Goal: Task Accomplishment & Management: Manage account settings

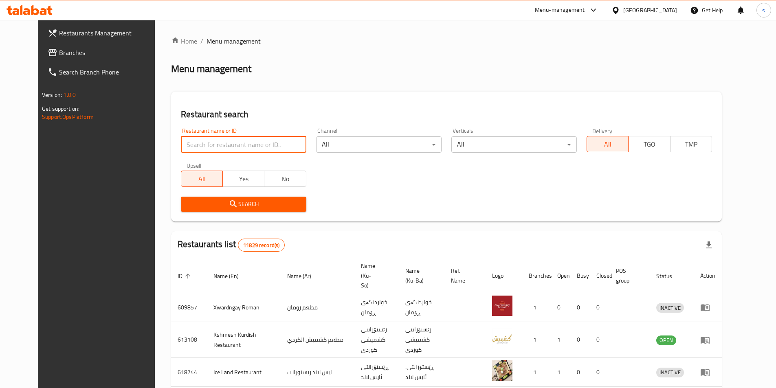
click at [181, 143] on input "search" at bounding box center [244, 145] width 126 height 16
paste input "661816"
type input "661816"
click button "Search" at bounding box center [244, 204] width 126 height 15
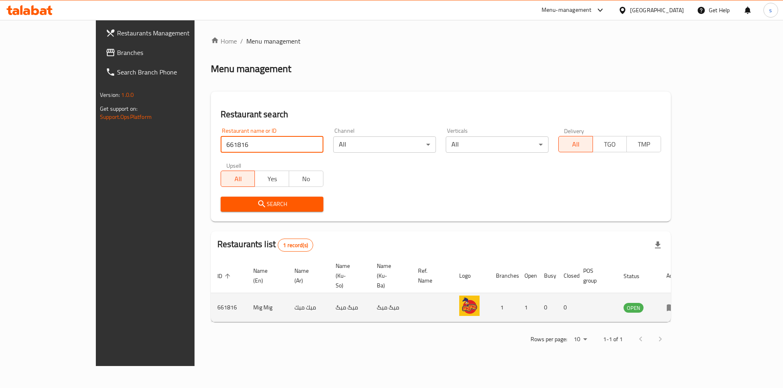
click at [681, 303] on link "enhanced table" at bounding box center [673, 308] width 15 height 10
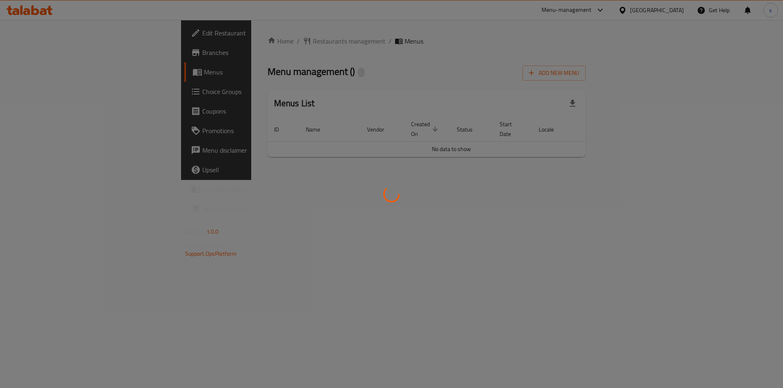
click at [742, 289] on div at bounding box center [391, 194] width 783 height 388
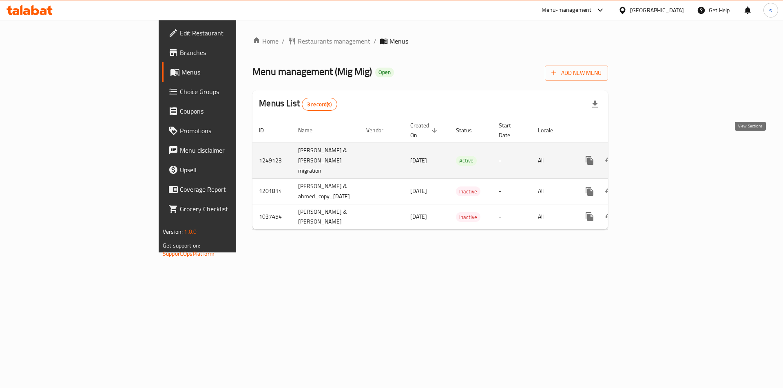
click at [653, 156] on icon "enhanced table" at bounding box center [648, 161] width 10 height 10
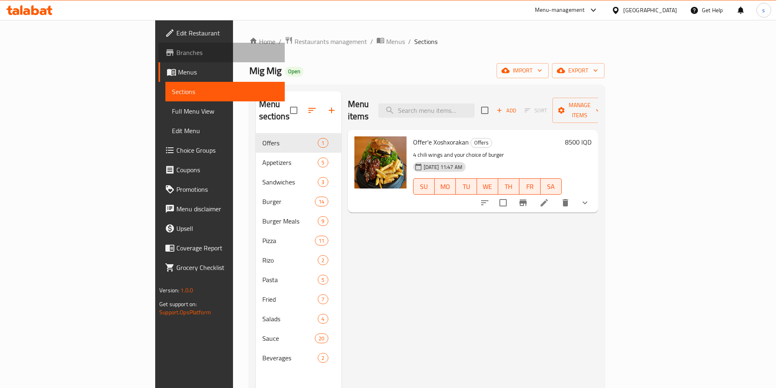
click at [176, 51] on span "Branches" at bounding box center [227, 53] width 102 height 10
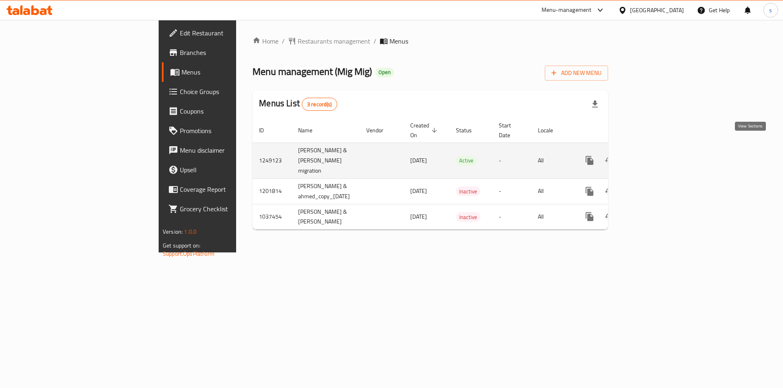
click at [652, 157] on icon "enhanced table" at bounding box center [647, 160] width 7 height 7
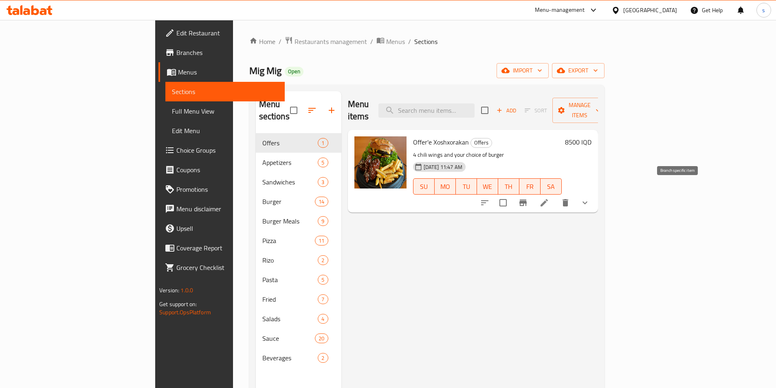
click at [528, 198] on icon "Branch-specific-item" at bounding box center [523, 203] width 10 height 10
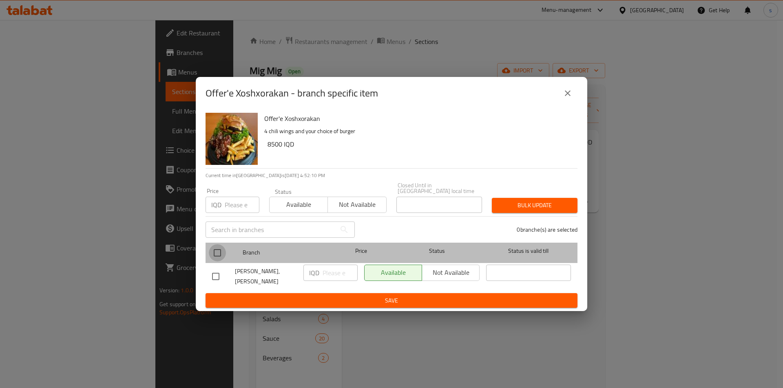
click at [216, 255] on input "checkbox" at bounding box center [217, 253] width 17 height 17
checkbox input "true"
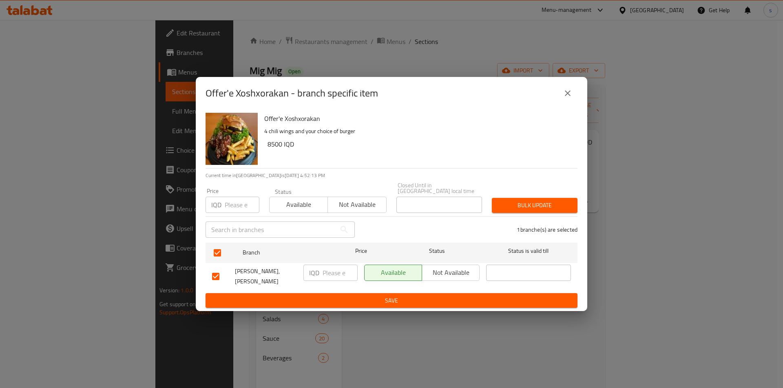
click at [336, 278] on input "number" at bounding box center [339, 273] width 35 height 16
type input "16000"
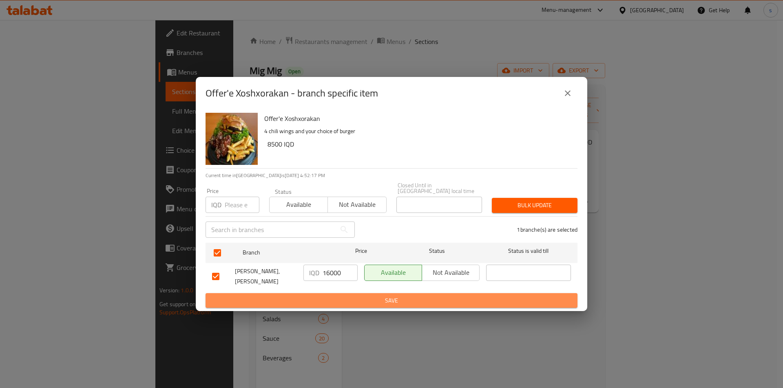
click at [341, 296] on span "Save" at bounding box center [391, 301] width 359 height 10
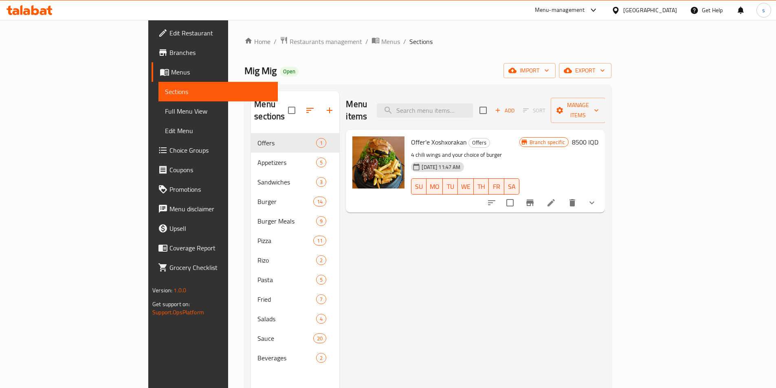
click at [152, 45] on link "Branches" at bounding box center [215, 53] width 126 height 20
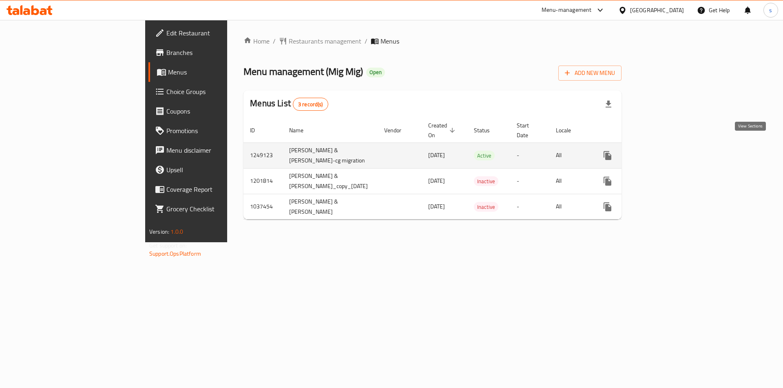
click at [671, 151] on icon "enhanced table" at bounding box center [666, 156] width 10 height 10
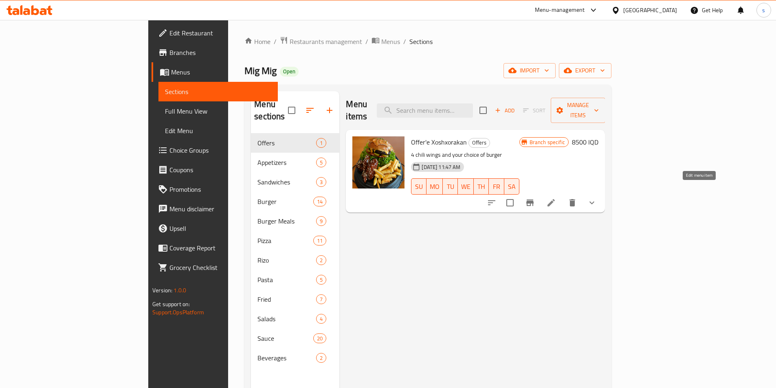
click at [556, 198] on icon at bounding box center [552, 203] width 10 height 10
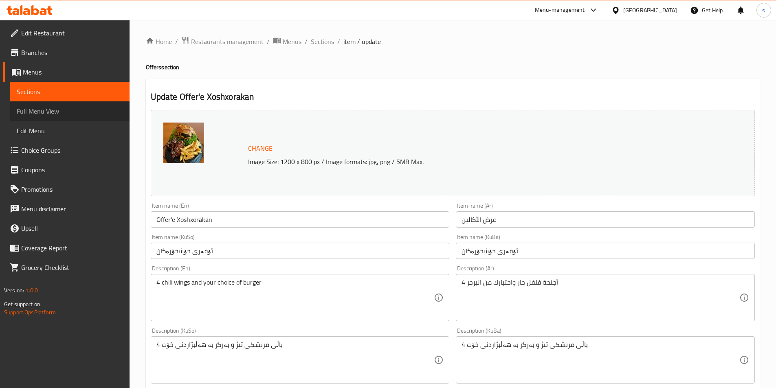
click at [40, 116] on span "Full Menu View" at bounding box center [70, 111] width 106 height 10
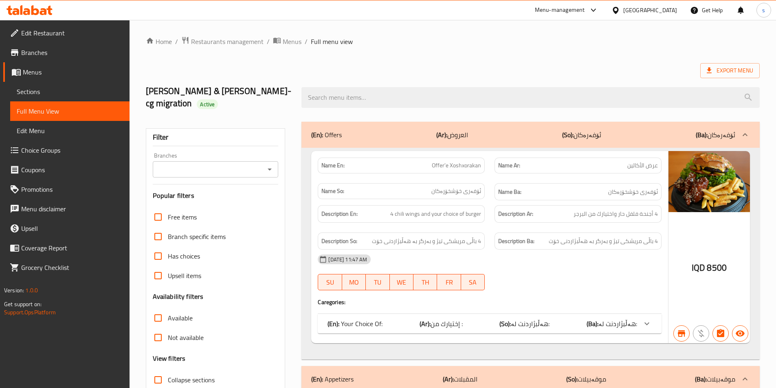
click at [271, 165] on icon "Open" at bounding box center [270, 170] width 10 height 10
click at [255, 185] on li "Mig Mig, Naz Naz" at bounding box center [215, 192] width 126 height 15
type input "Mig Mig, Naz Naz"
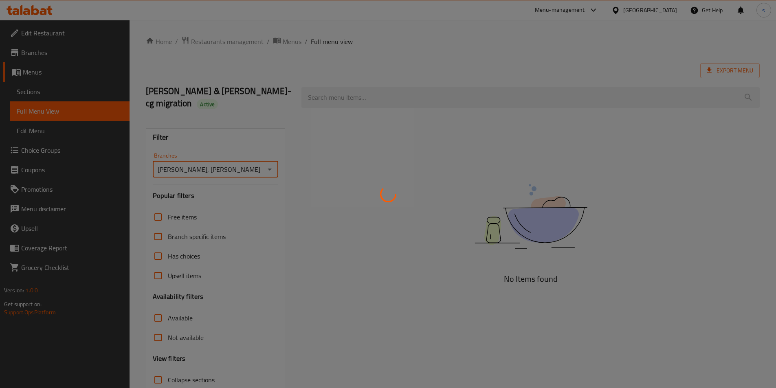
click at [334, 93] on div at bounding box center [388, 194] width 776 height 388
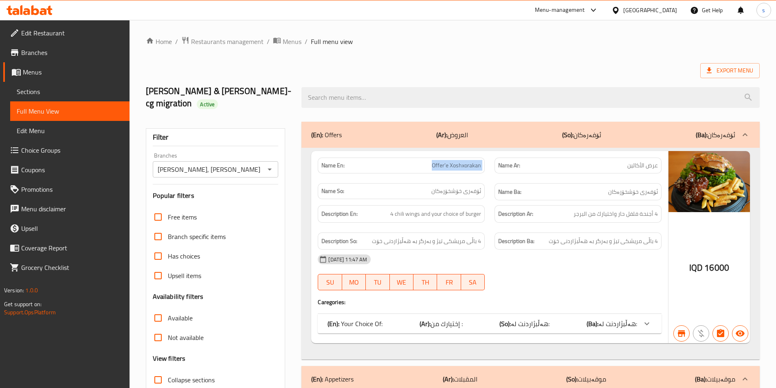
drag, startPoint x: 426, startPoint y: 157, endPoint x: 493, endPoint y: 151, distance: 66.7
click at [493, 153] on div "Name En: Offer'e Xoshxorakan Name Ar: عرض الأكالين Name So: ئۆفەری خۆشخۆرەکان N…" at bounding box center [490, 179] width 354 height 53
copy span "Offer'e Xoshxorakan"
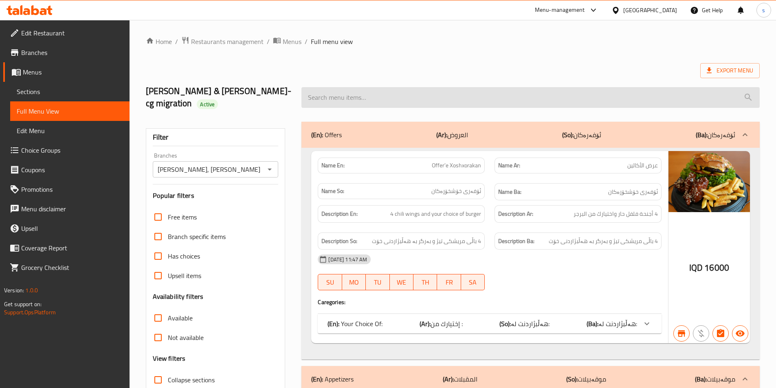
click at [396, 87] on input "search" at bounding box center [531, 97] width 459 height 21
paste input "Offer'e Xoshxorakan"
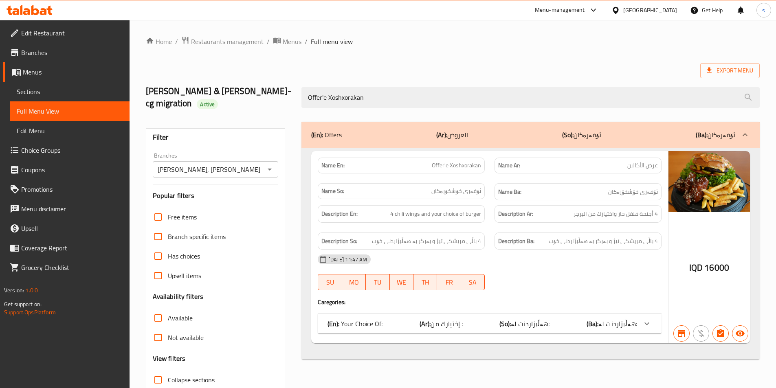
scroll to position [45, 0]
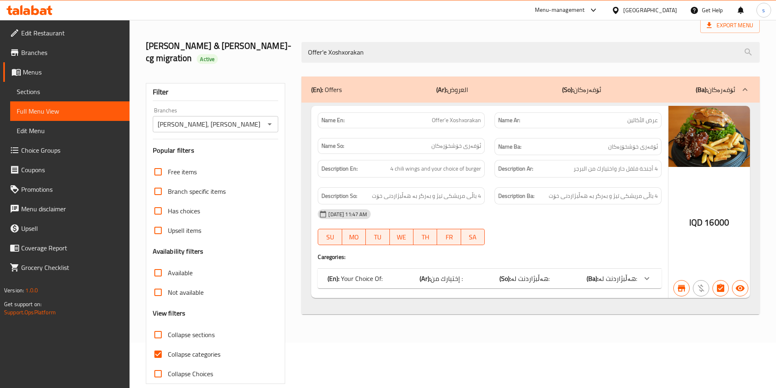
type input "Offer'e Xoshxorakan"
click at [159, 345] on input "Collapse categories" at bounding box center [158, 355] width 20 height 20
checkbox input "false"
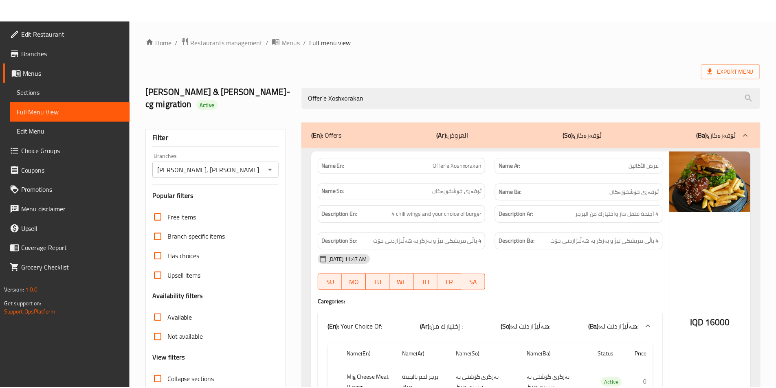
scroll to position [87, 0]
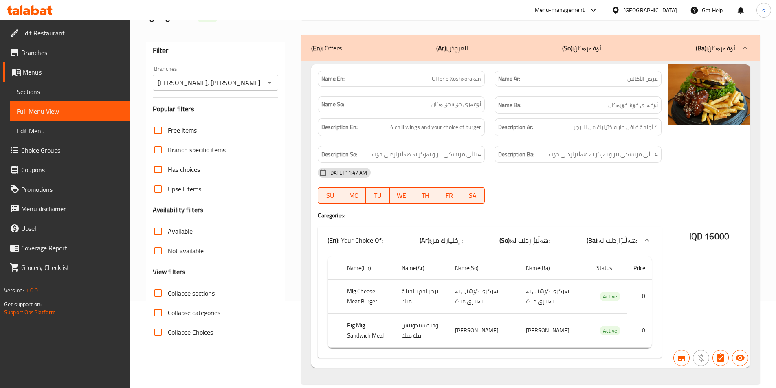
click at [22, 6] on icon at bounding box center [21, 9] width 2 height 9
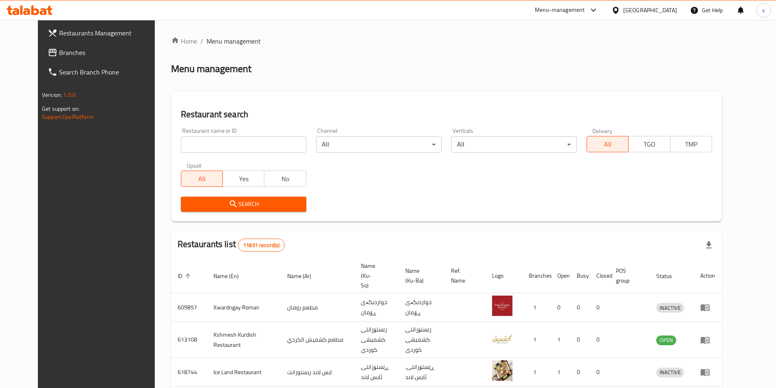
click at [265, 143] on input "search" at bounding box center [244, 145] width 126 height 16
paste input "775979"
type input "775979"
click button "Search" at bounding box center [244, 204] width 126 height 15
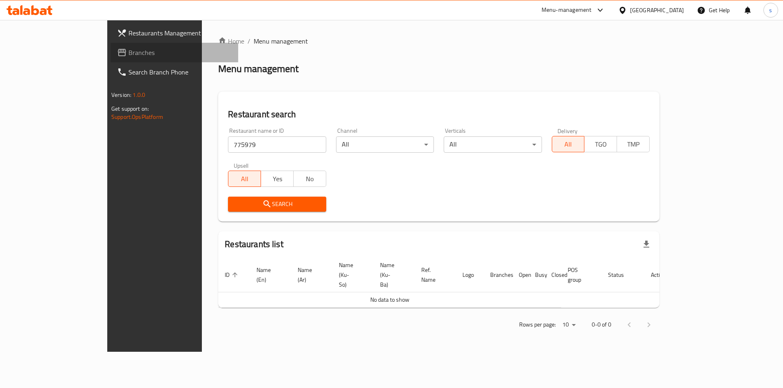
click at [118, 51] on icon at bounding box center [122, 52] width 8 height 7
